Goal: Information Seeking & Learning: Learn about a topic

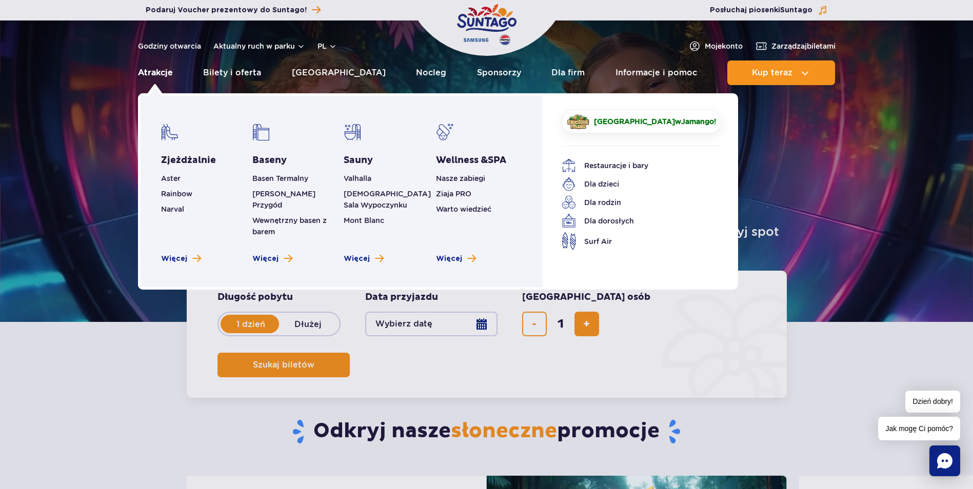
click at [165, 77] on link "Atrakcje" at bounding box center [155, 73] width 35 height 25
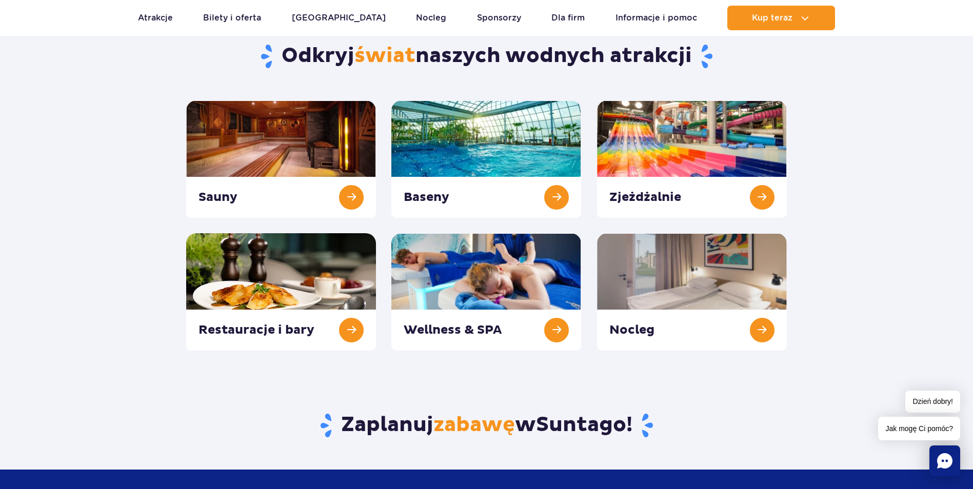
scroll to position [103, 0]
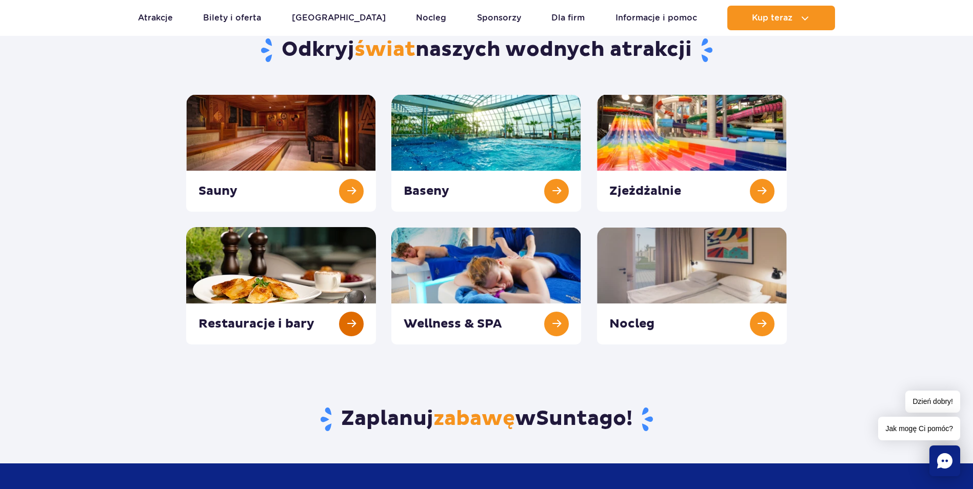
click at [353, 322] on link at bounding box center [281, 285] width 190 height 117
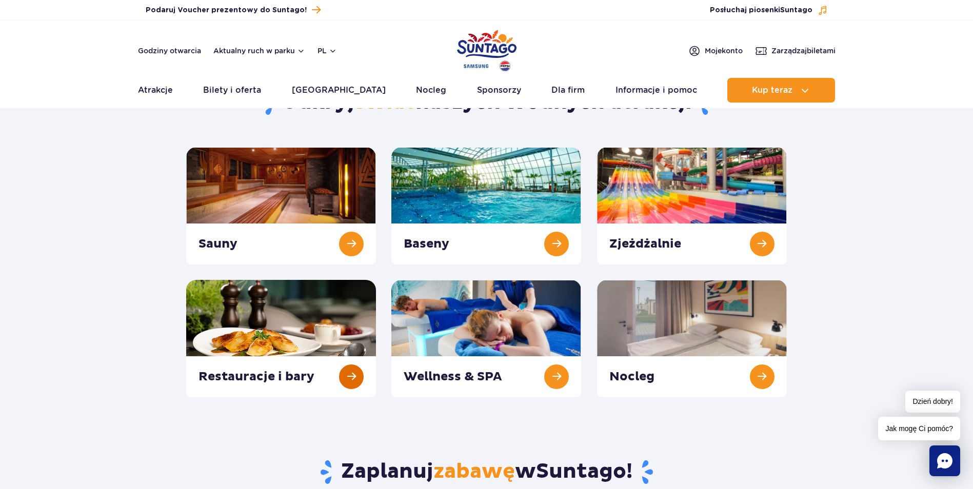
scroll to position [0, 0]
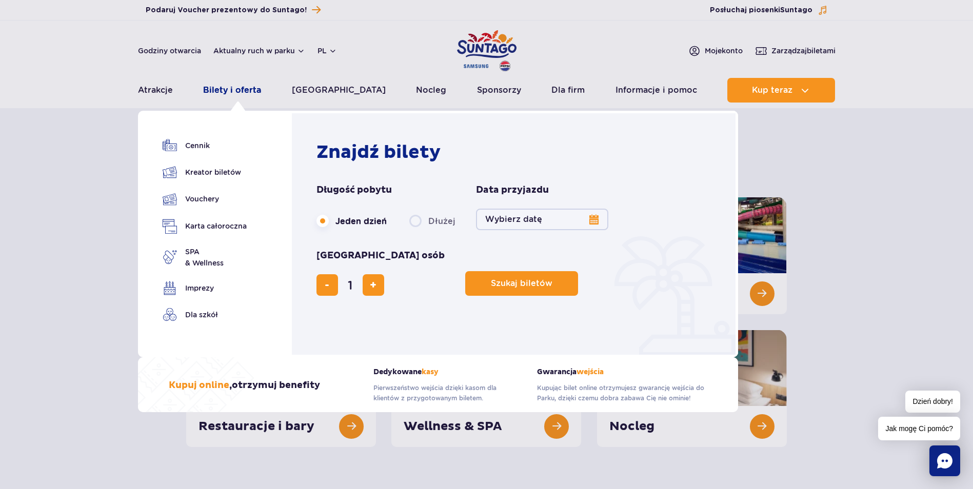
click at [228, 96] on link "Bilety i oferta" at bounding box center [232, 90] width 58 height 25
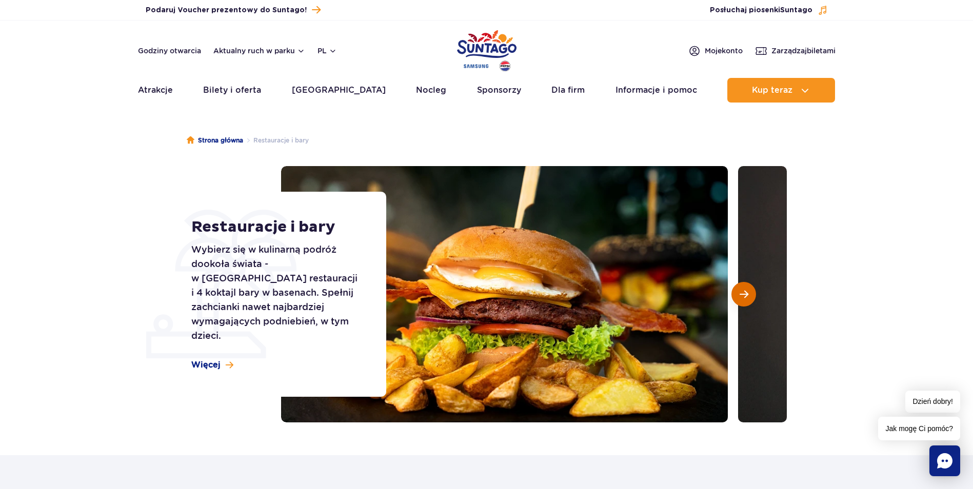
click at [747, 294] on span "Następny slajd" at bounding box center [744, 294] width 9 height 9
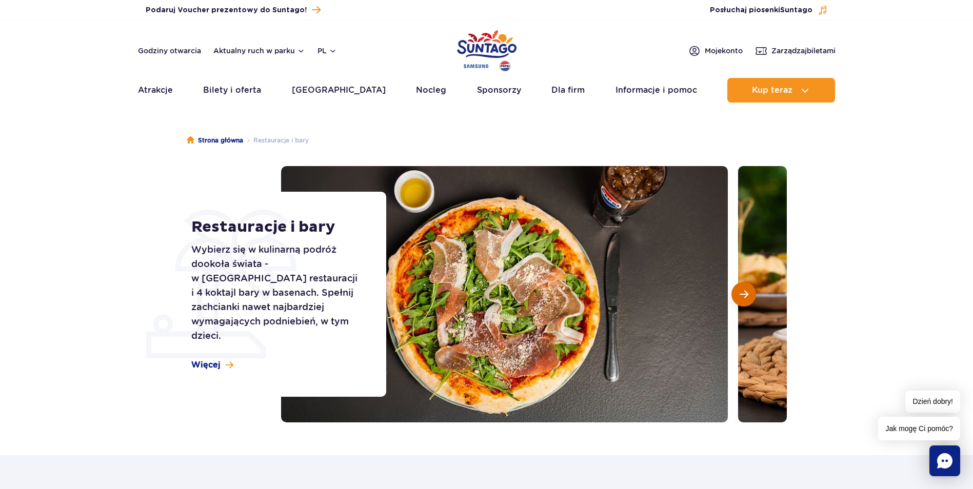
click at [747, 294] on span "Następny slajd" at bounding box center [744, 294] width 9 height 9
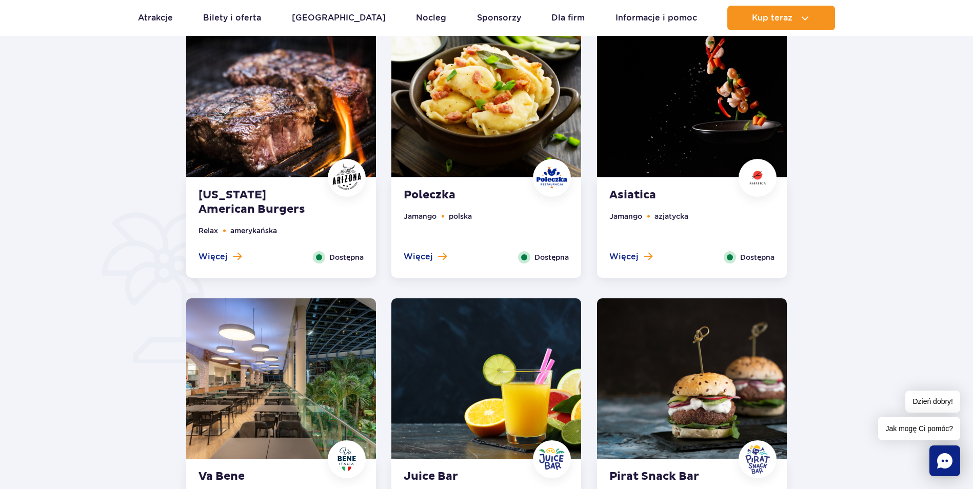
scroll to position [513, 0]
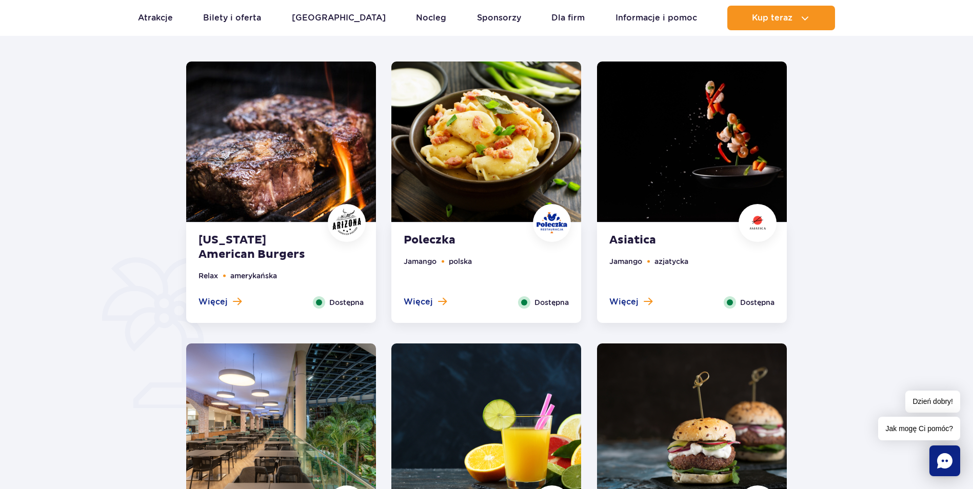
click at [242, 299] on div "Więcej Zamknij" at bounding box center [220, 303] width 58 height 12
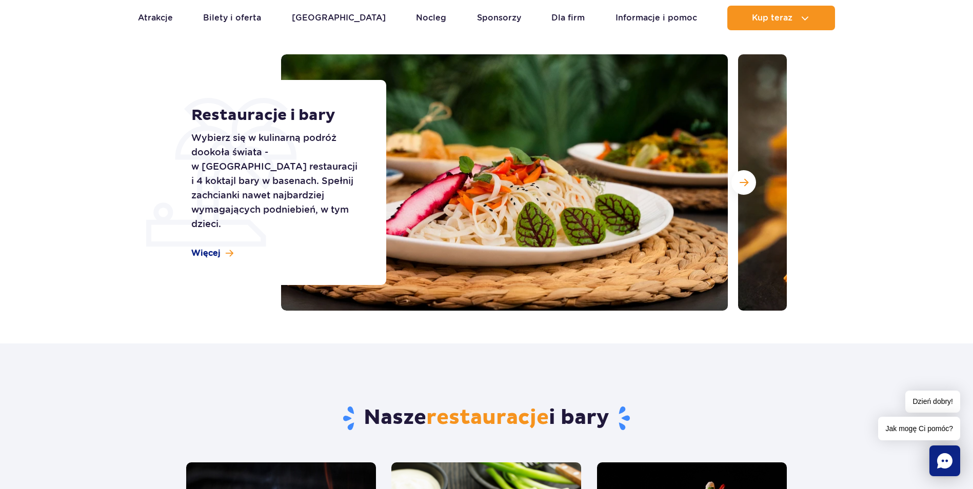
scroll to position [28, 0]
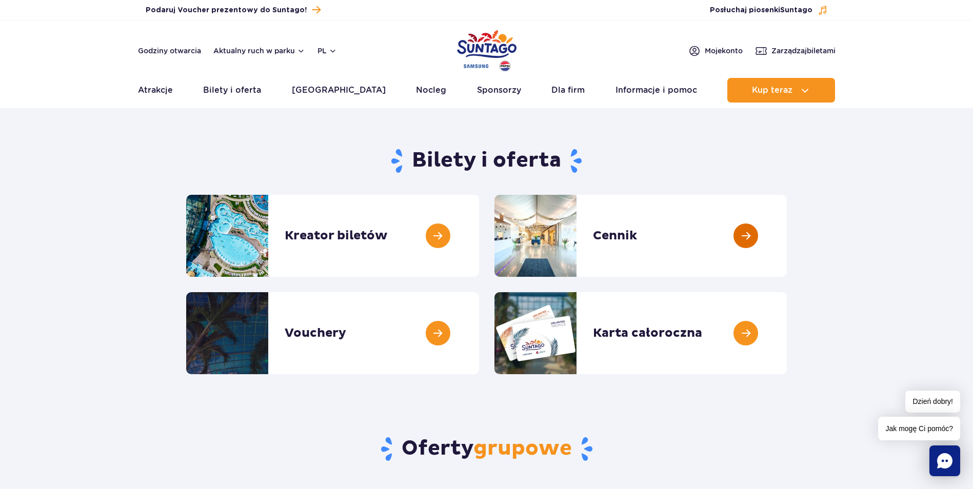
click at [787, 240] on link at bounding box center [787, 236] width 0 height 82
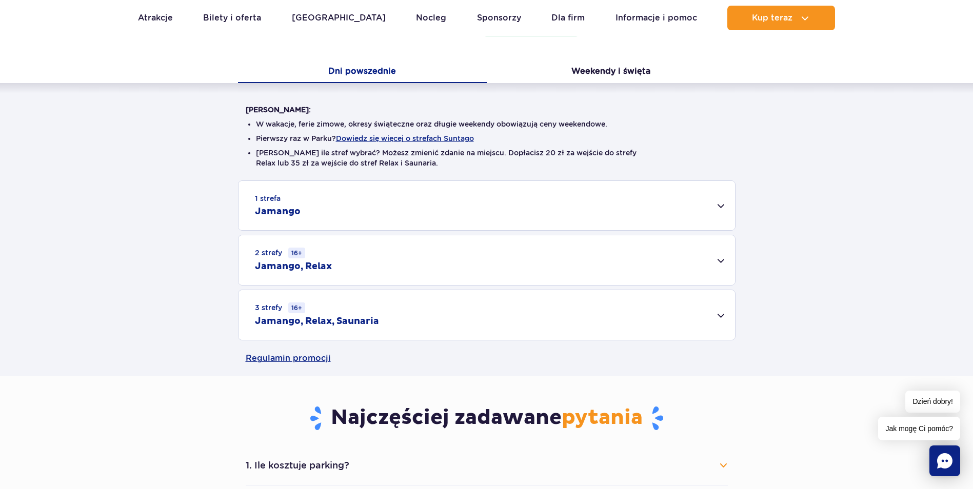
scroll to position [205, 0]
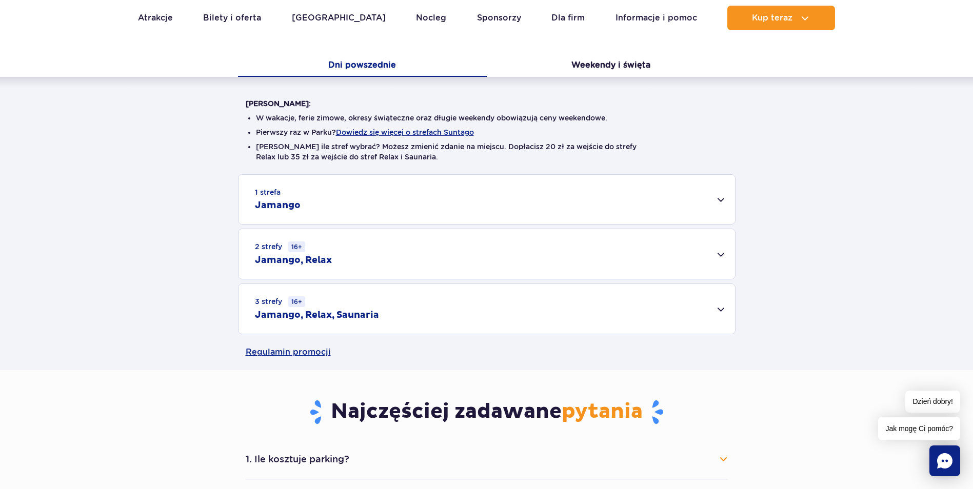
click at [401, 309] on div "3 strefy 16+ Jamango, Relax, Saunaria" at bounding box center [487, 309] width 497 height 50
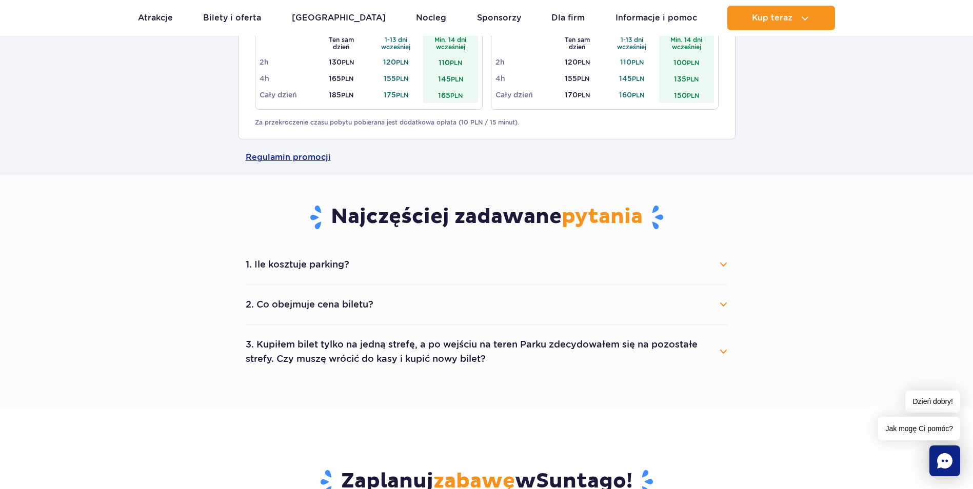
scroll to position [564, 0]
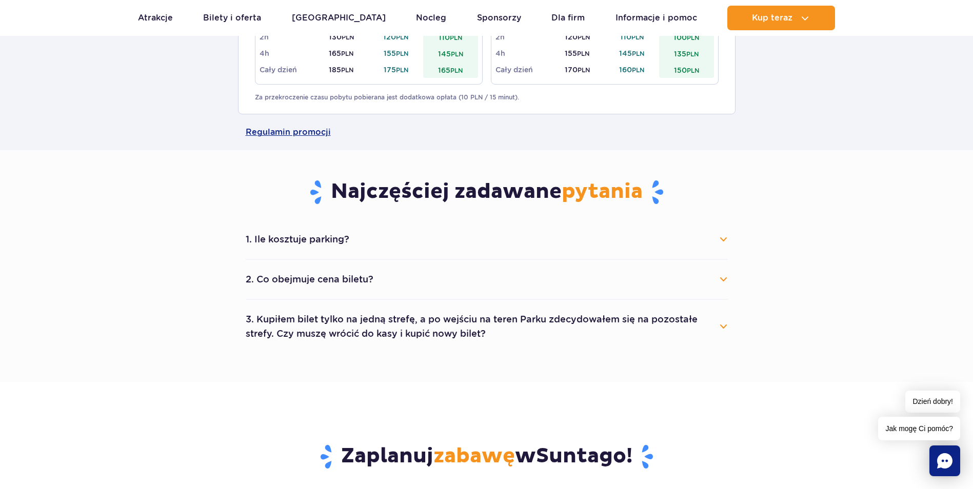
click at [504, 326] on button "3. Kupiłem bilet tylko na jedną strefę, a po wejściu na teren Parku zdecydowałe…" at bounding box center [487, 326] width 482 height 37
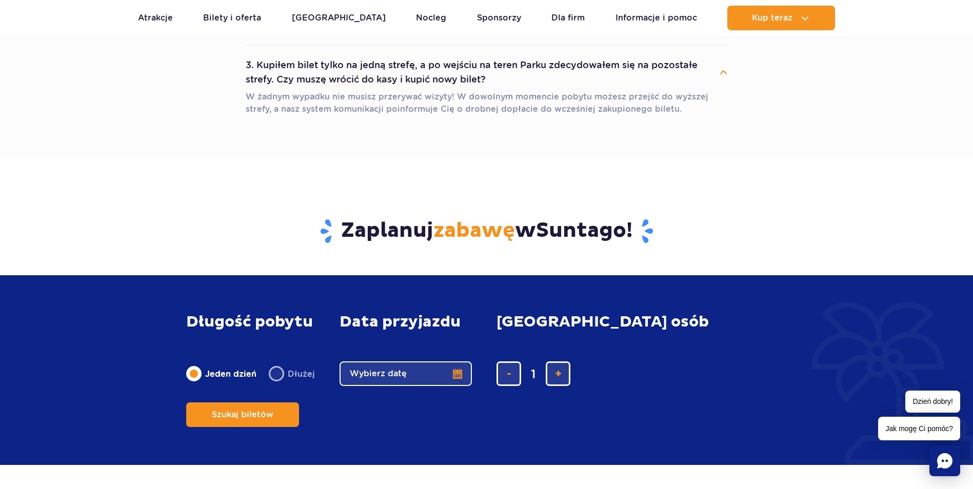
scroll to position [513, 0]
